Goal: Information Seeking & Learning: Learn about a topic

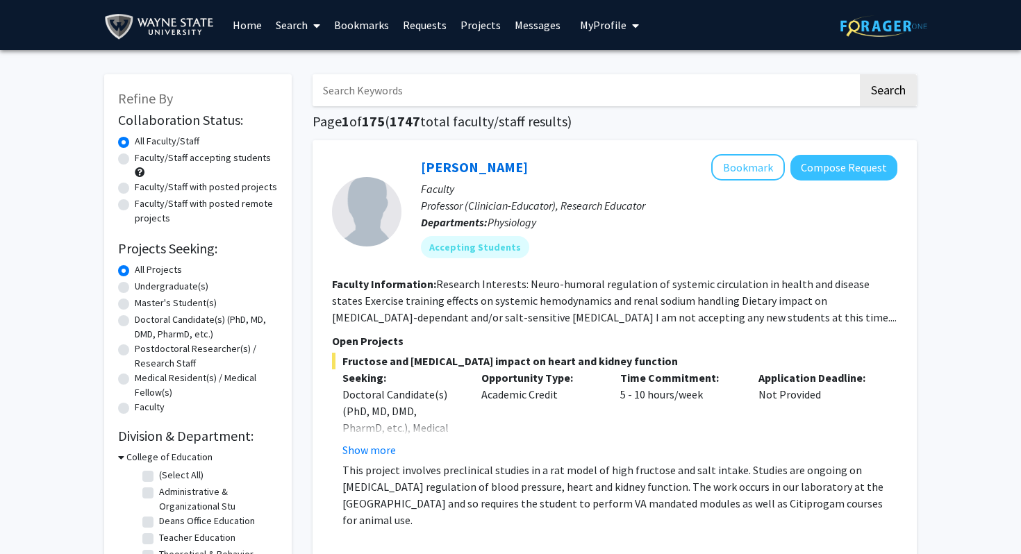
click at [536, 27] on link "Messages" at bounding box center [538, 25] width 60 height 49
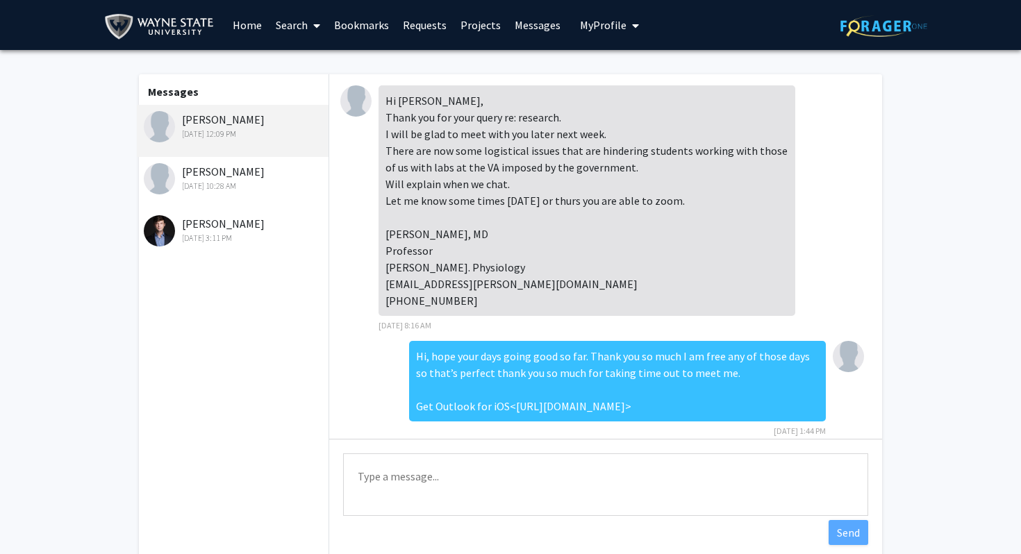
click at [213, 123] on div "[PERSON_NAME] [DATE] 12:09 PM" at bounding box center [234, 125] width 181 height 29
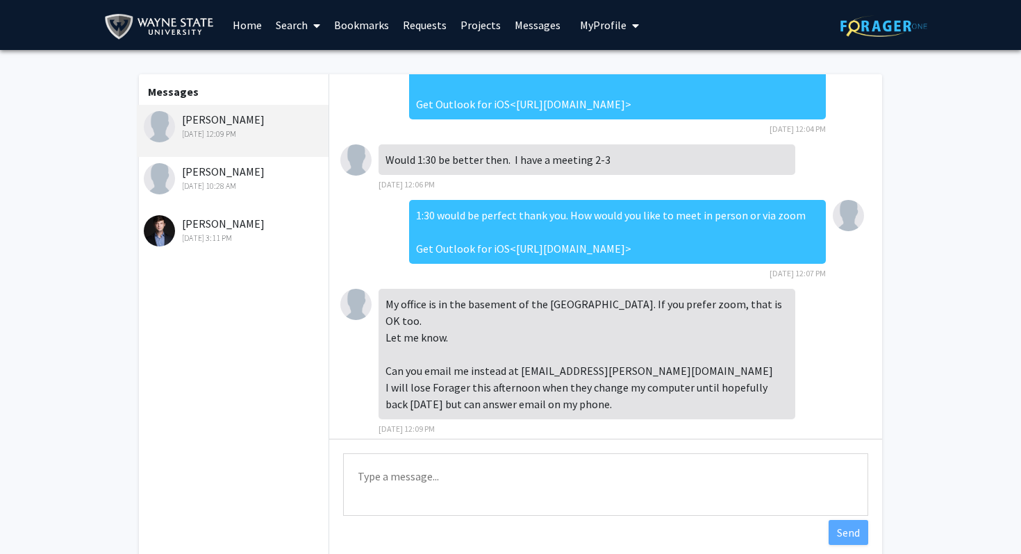
click at [213, 123] on div "[PERSON_NAME] [DATE] 12:09 PM" at bounding box center [234, 125] width 181 height 29
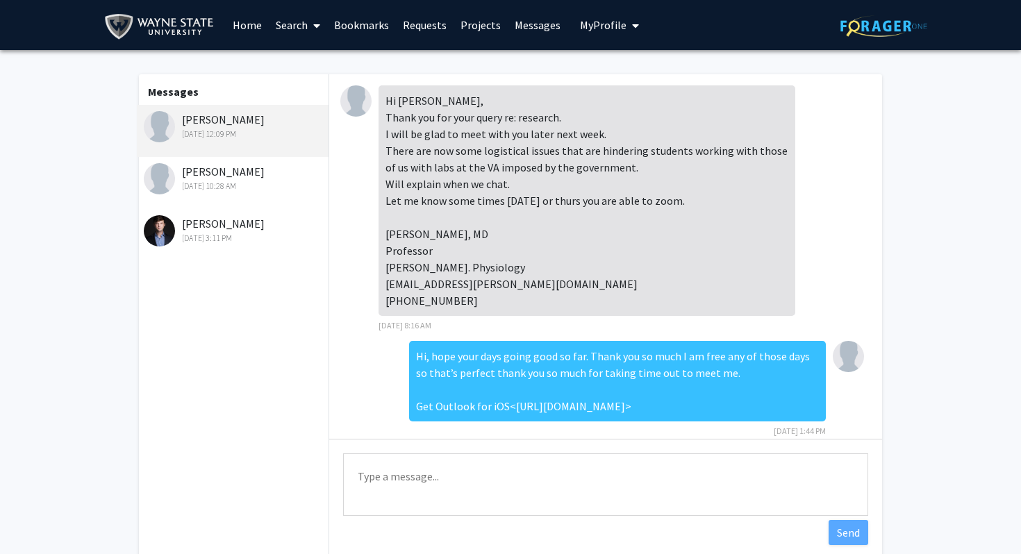
click at [426, 23] on link "Requests" at bounding box center [425, 25] width 58 height 49
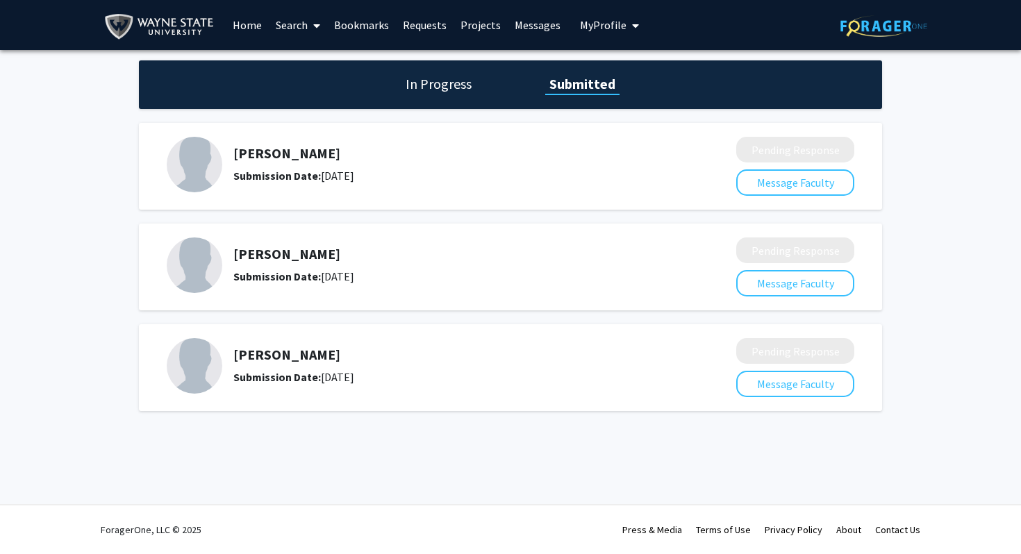
click at [216, 260] on img at bounding box center [195, 266] width 56 height 56
click at [298, 26] on link "Search" at bounding box center [298, 25] width 58 height 49
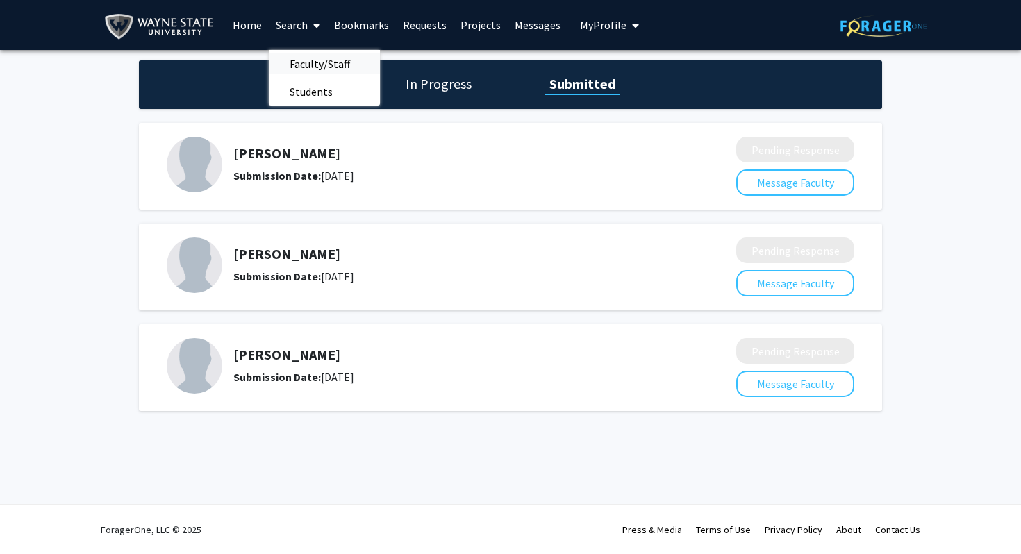
click at [309, 69] on span "Faculty/Staff" at bounding box center [320, 64] width 102 height 28
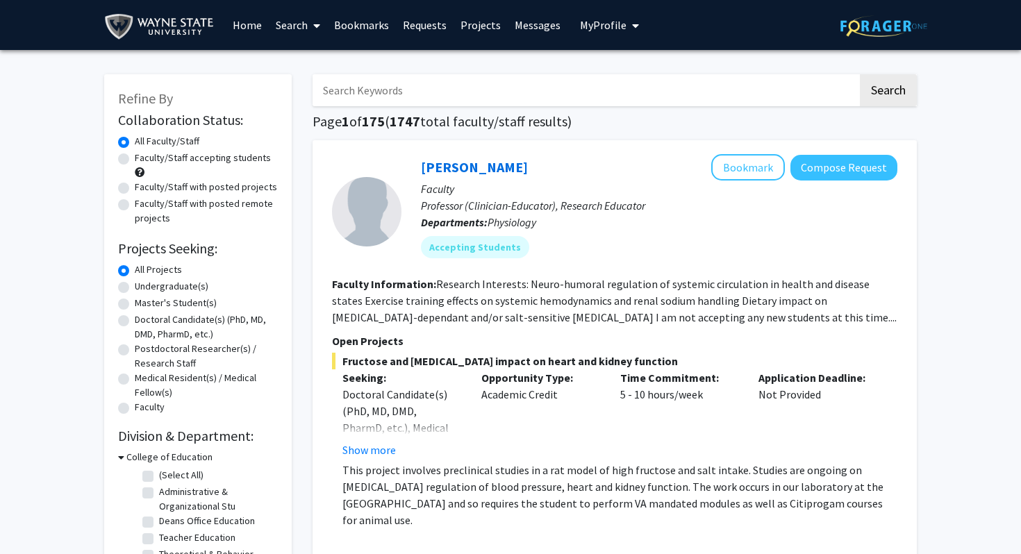
click at [359, 96] on input "Search Keywords" at bounding box center [585, 90] width 545 height 32
type input "[PERSON_NAME]"
click at [429, 167] on link "[PERSON_NAME]" at bounding box center [474, 166] width 107 height 17
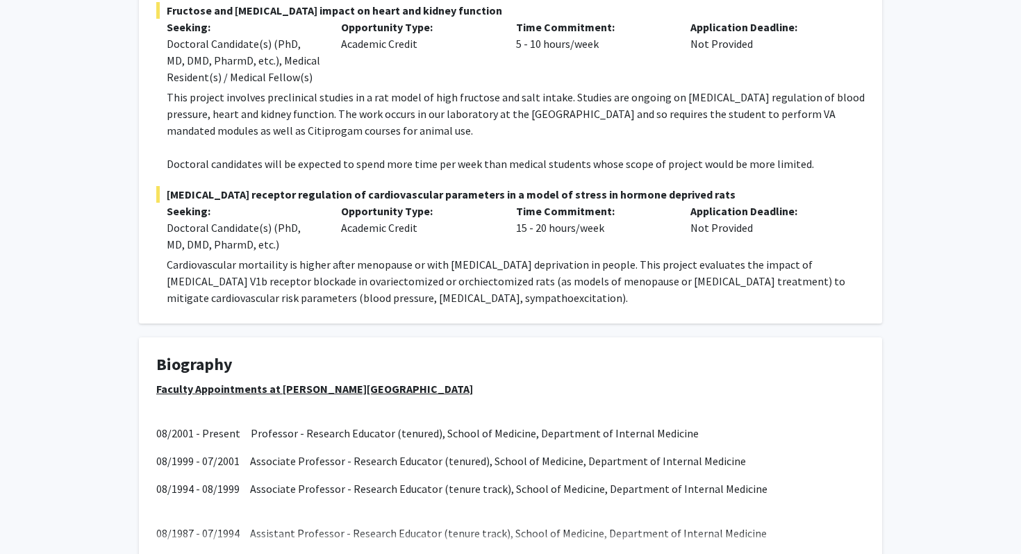
scroll to position [313, 0]
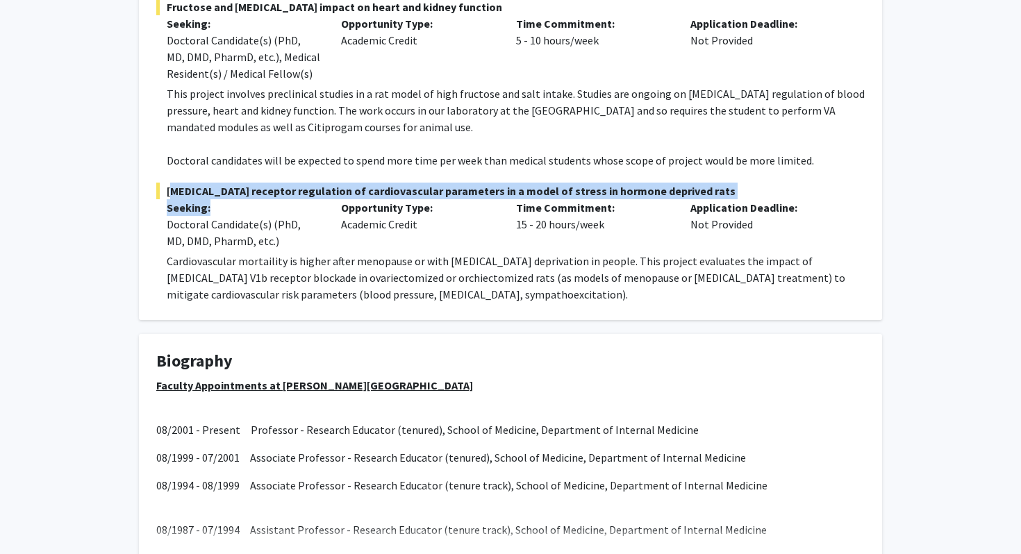
drag, startPoint x: 167, startPoint y: 184, endPoint x: 216, endPoint y: 208, distance: 54.7
click at [216, 208] on div "[MEDICAL_DATA] receptor regulation of cardiovascular parameters in a model of s…" at bounding box center [510, 243] width 709 height 120
copy div "[MEDICAL_DATA] receptor regulation of cardiovascular parameters in a model of s…"
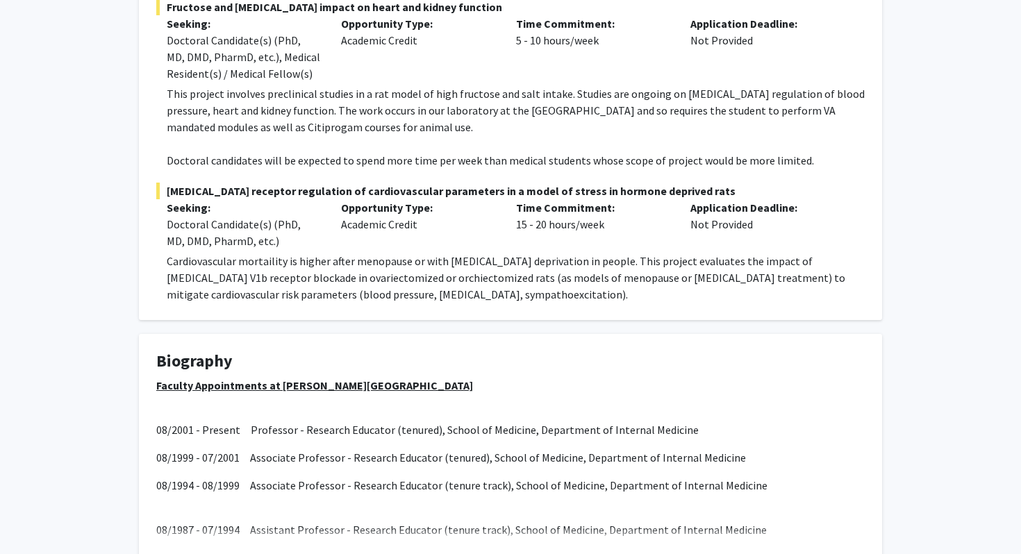
click at [522, 173] on fg-project-list "Fructose and [MEDICAL_DATA] impact on heart and kidney function Seeking: Doctor…" at bounding box center [510, 151] width 709 height 304
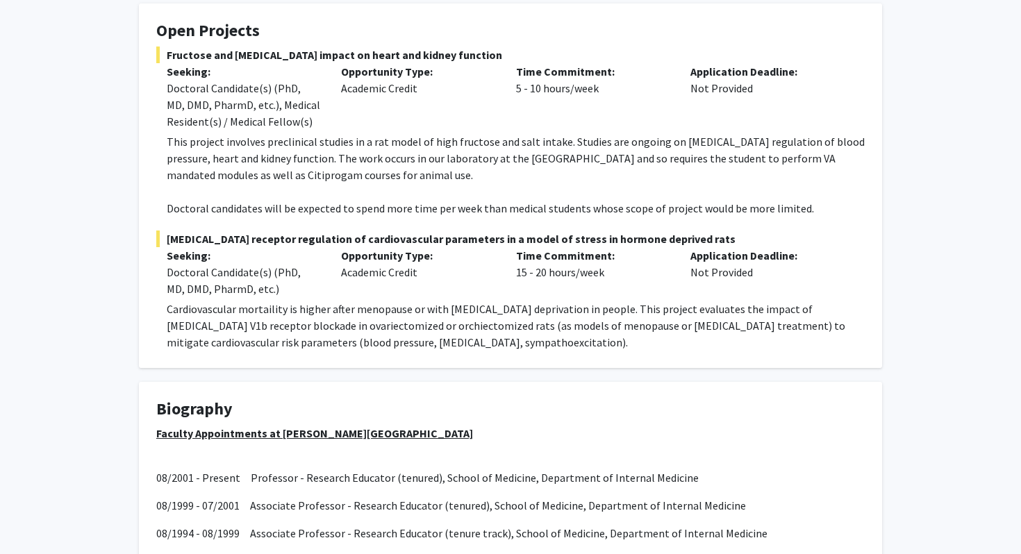
scroll to position [254, 0]
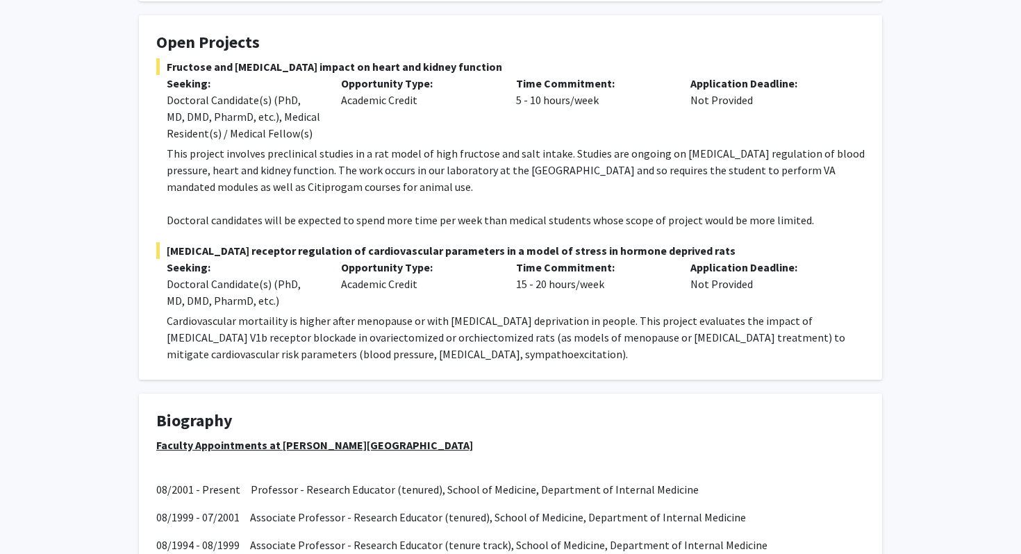
drag, startPoint x: 167, startPoint y: 65, endPoint x: 519, endPoint y: 59, distance: 351.6
click at [519, 59] on span "Fructose and [MEDICAL_DATA] impact on heart and kidney function" at bounding box center [510, 66] width 709 height 17
copy span "Fructose and [MEDICAL_DATA] impact on heart and kidney function"
